Goal: Navigation & Orientation: Find specific page/section

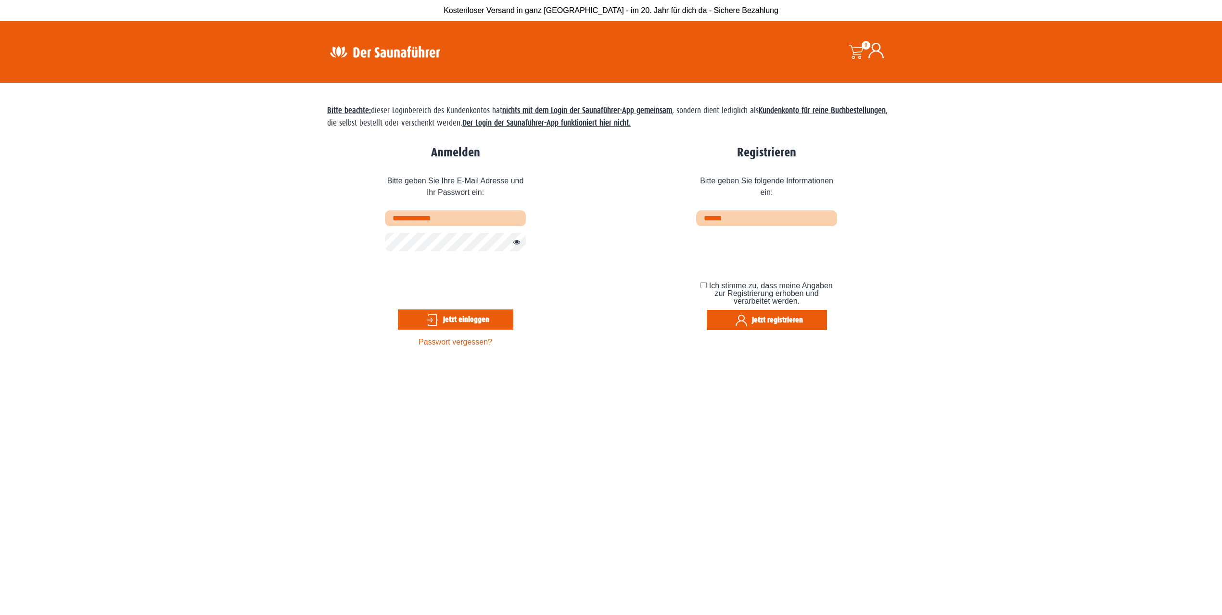
type input "**********"
drag, startPoint x: 467, startPoint y: 315, endPoint x: 475, endPoint y: 315, distance: 8.7
click at [467, 315] on button "Jetzt einloggen" at bounding box center [455, 319] width 115 height 20
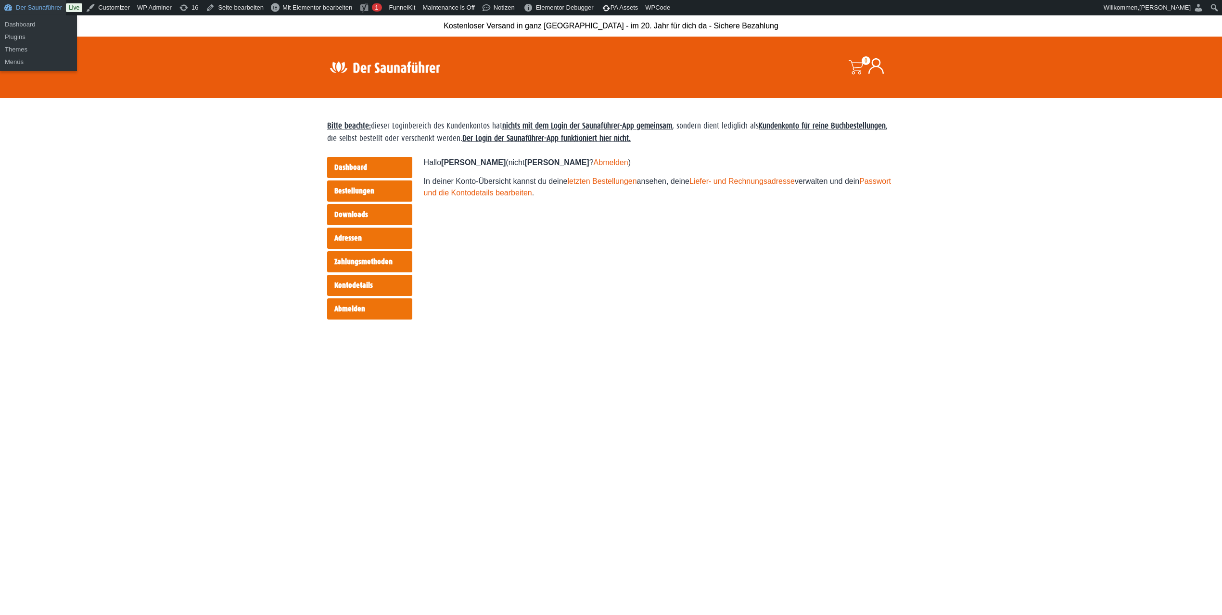
click at [33, 6] on link "Der Saunaführer" at bounding box center [33, 7] width 66 height 15
click at [5, 6] on link "Der Saunaführer" at bounding box center [33, 7] width 66 height 15
click at [75, 7] on link "Live" at bounding box center [74, 7] width 16 height 9
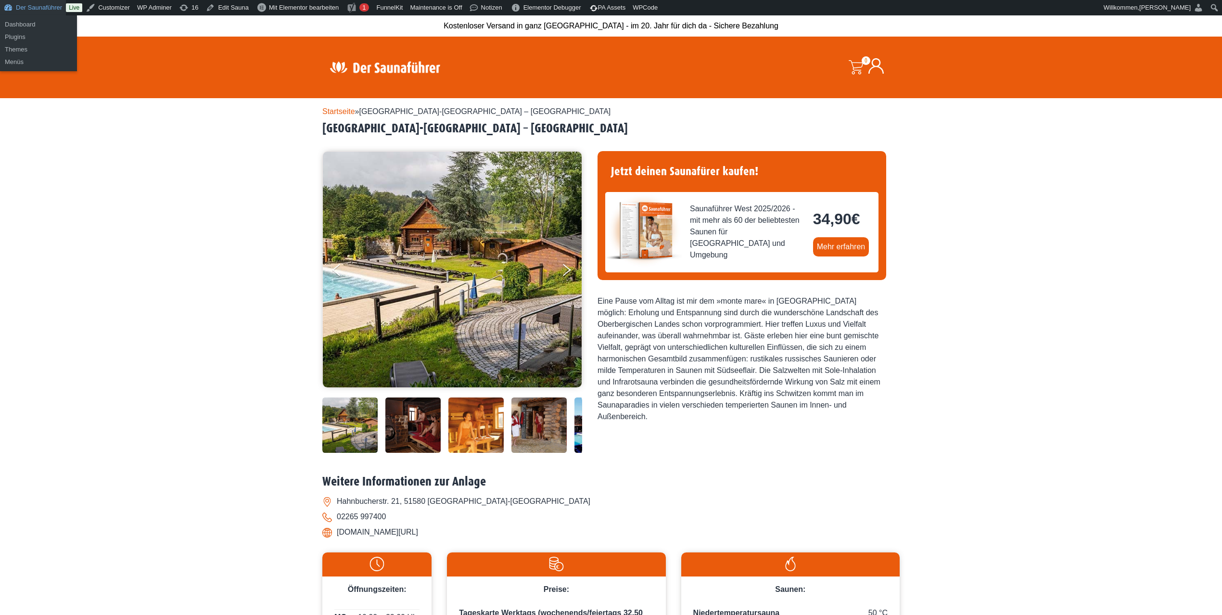
click at [45, 11] on link "Der Saunaführer" at bounding box center [33, 7] width 66 height 15
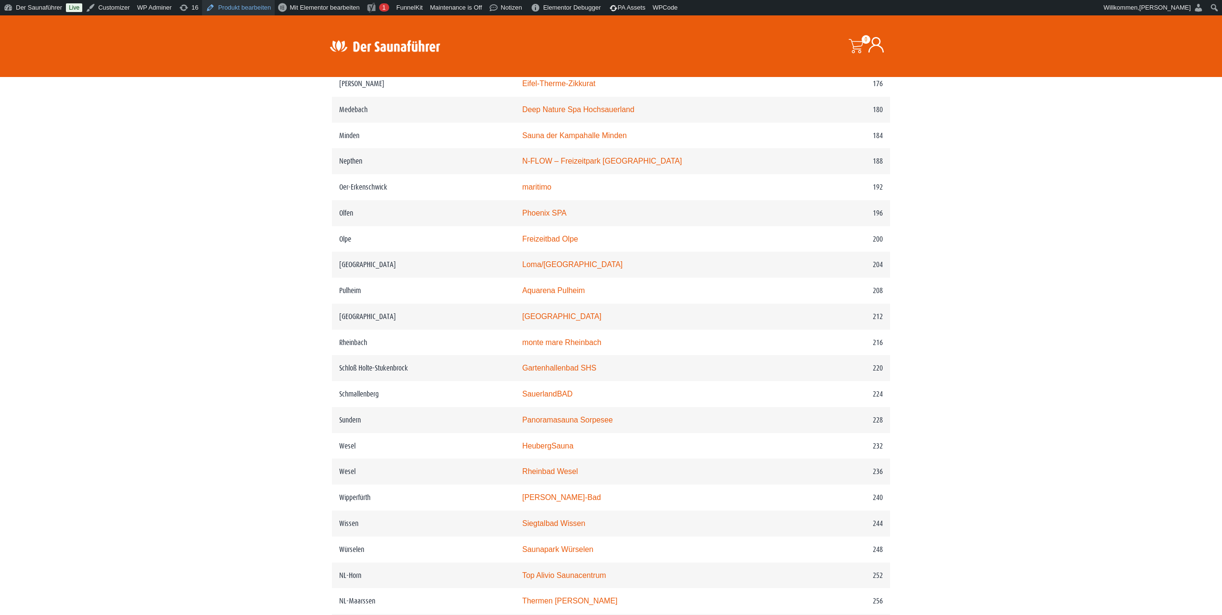
click at [254, 6] on link "Produkt bearbeiten" at bounding box center [238, 7] width 73 height 15
